Goal: Task Accomplishment & Management: Manage account settings

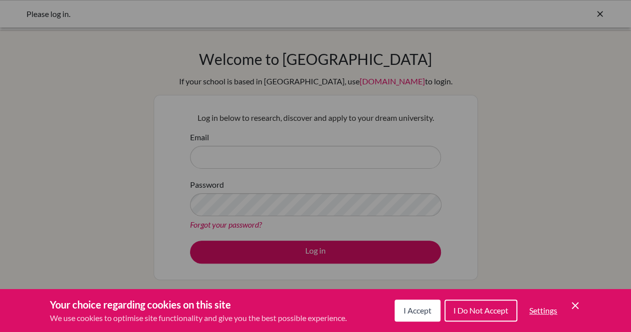
click at [418, 310] on span "I Accept" at bounding box center [417, 309] width 28 height 9
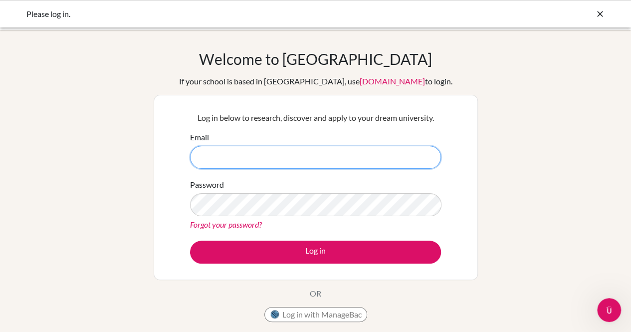
click at [232, 156] on input "Email" at bounding box center [315, 157] width 251 height 23
type input "khadijahsyed5045@pristineschool.com"
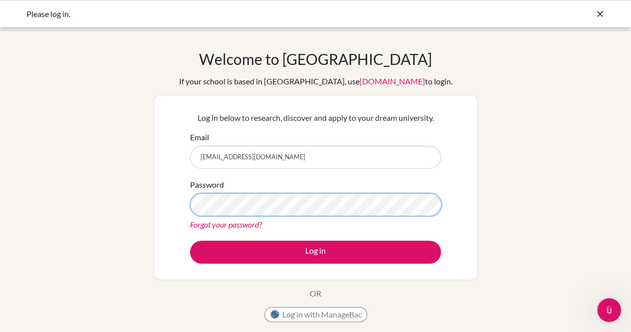
click at [190, 240] on button "Log in" at bounding box center [315, 251] width 251 height 23
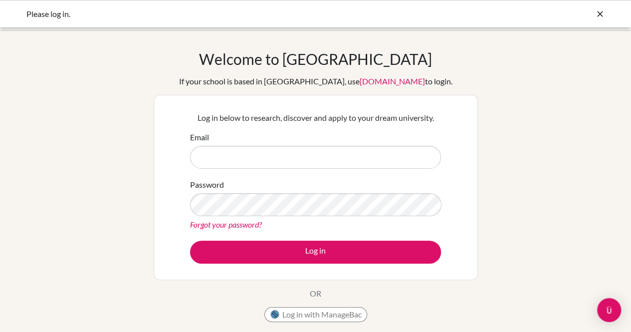
click at [402, 18] on div "Please log in." at bounding box center [240, 14] width 429 height 12
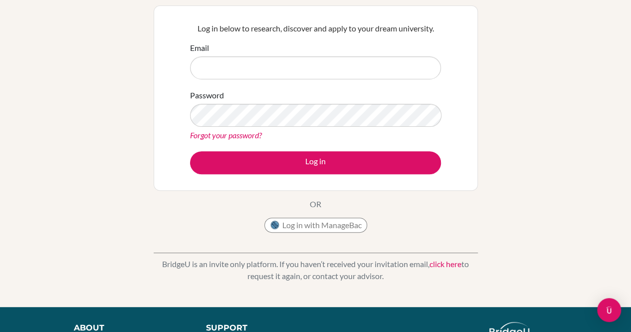
scroll to position [89, 0]
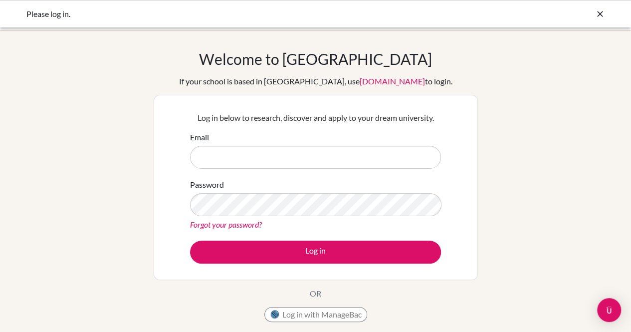
click at [315, 95] on div "Log in below to research, discover and apply to your dream university. Email Pa…" at bounding box center [316, 187] width 324 height 185
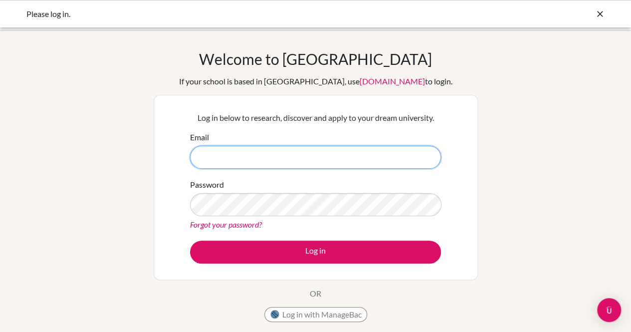
click at [327, 152] on input "Email" at bounding box center [315, 157] width 251 height 23
type input "[EMAIL_ADDRESS][DOMAIN_NAME]"
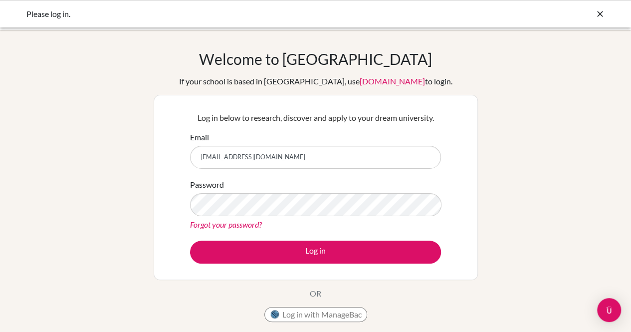
click at [328, 190] on div "Password Forgot your password?" at bounding box center [315, 205] width 251 height 52
click at [241, 224] on link "Forgot your password?" at bounding box center [226, 223] width 72 height 9
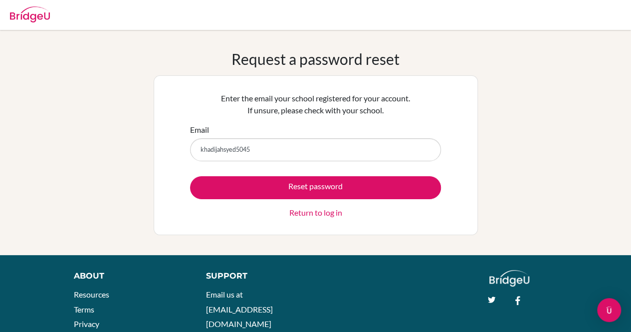
type input "[EMAIL_ADDRESS][DOMAIN_NAME]"
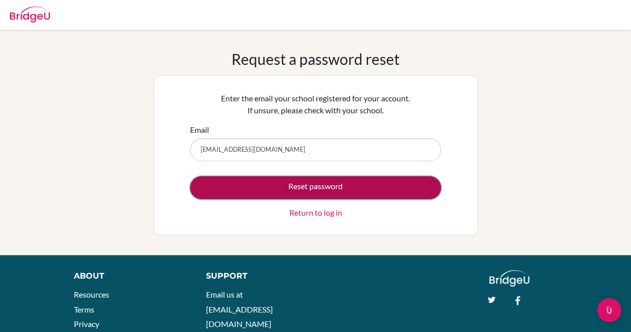
click at [290, 190] on button "Reset password" at bounding box center [315, 187] width 251 height 23
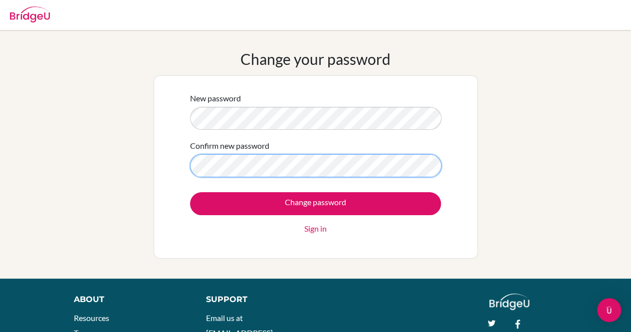
click at [190, 192] on input "Change password" at bounding box center [315, 203] width 251 height 23
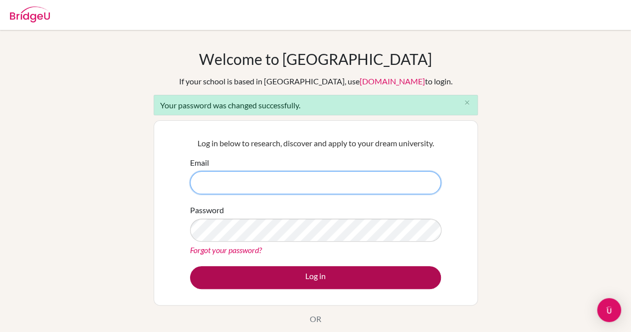
type input "[EMAIL_ADDRESS][DOMAIN_NAME]"
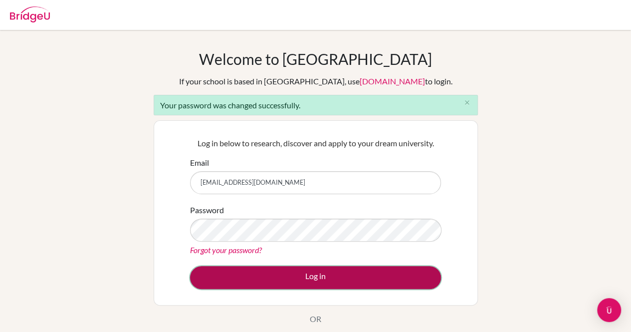
click at [284, 266] on button "Log in" at bounding box center [315, 277] width 251 height 23
